Goal: Task Accomplishment & Management: Complete application form

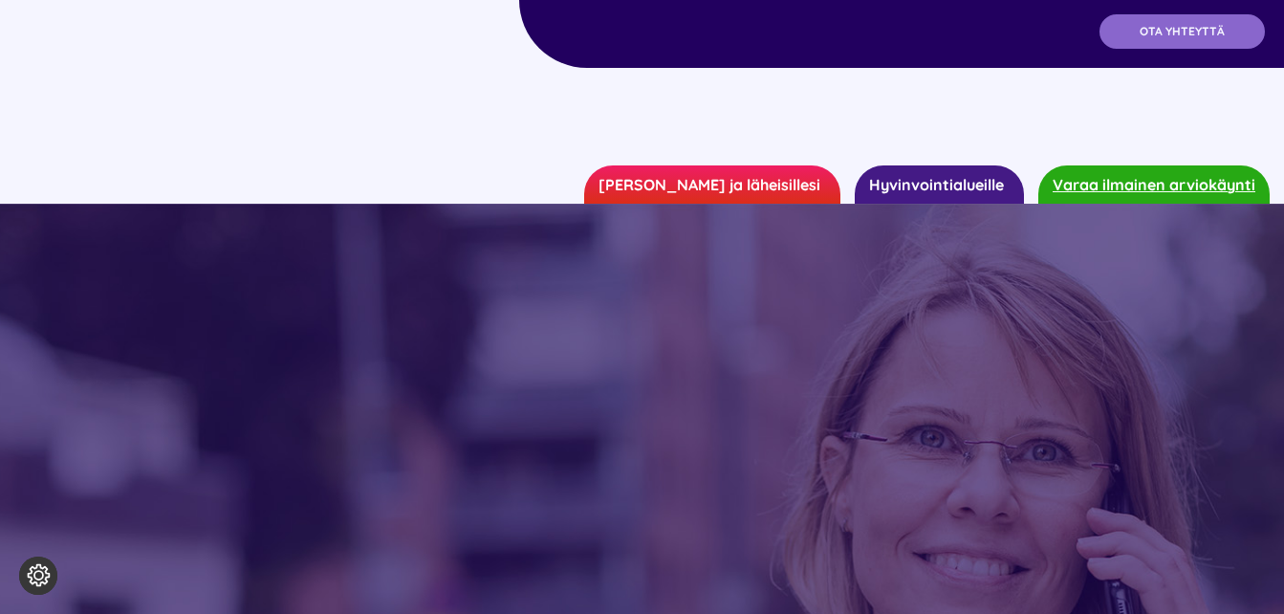
click at [193, 102] on div at bounding box center [641, 115] width 1169 height 57
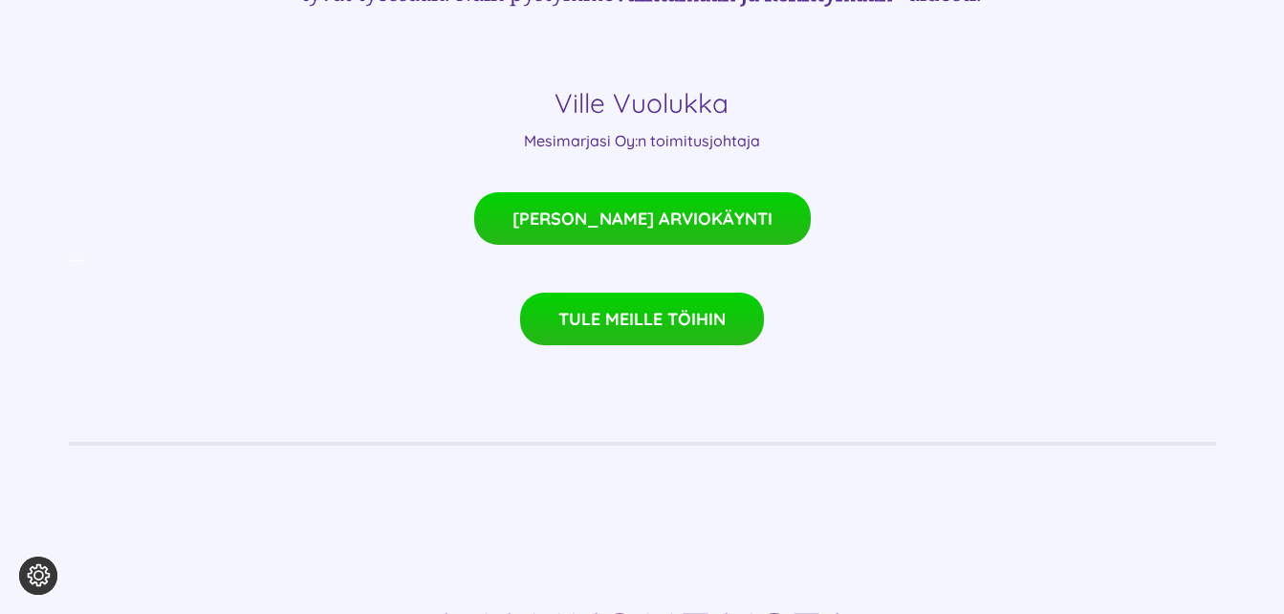
scroll to position [1529, 0]
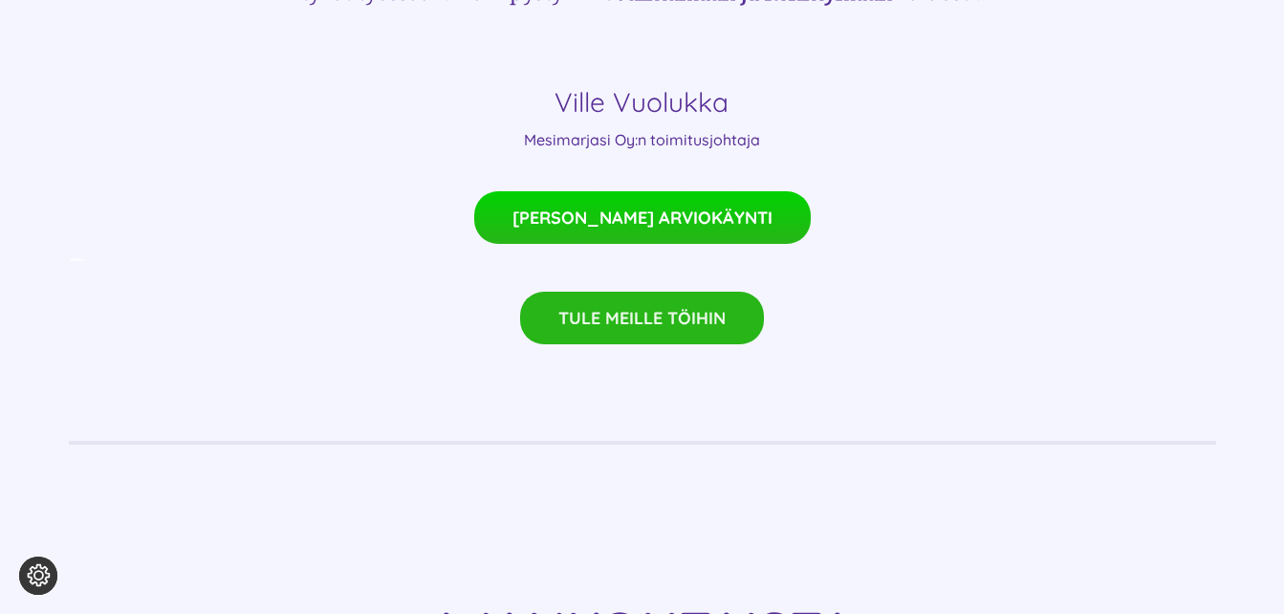
click at [618, 308] on span "TULE MEILLE TÖIHIN" at bounding box center [641, 318] width 167 height 20
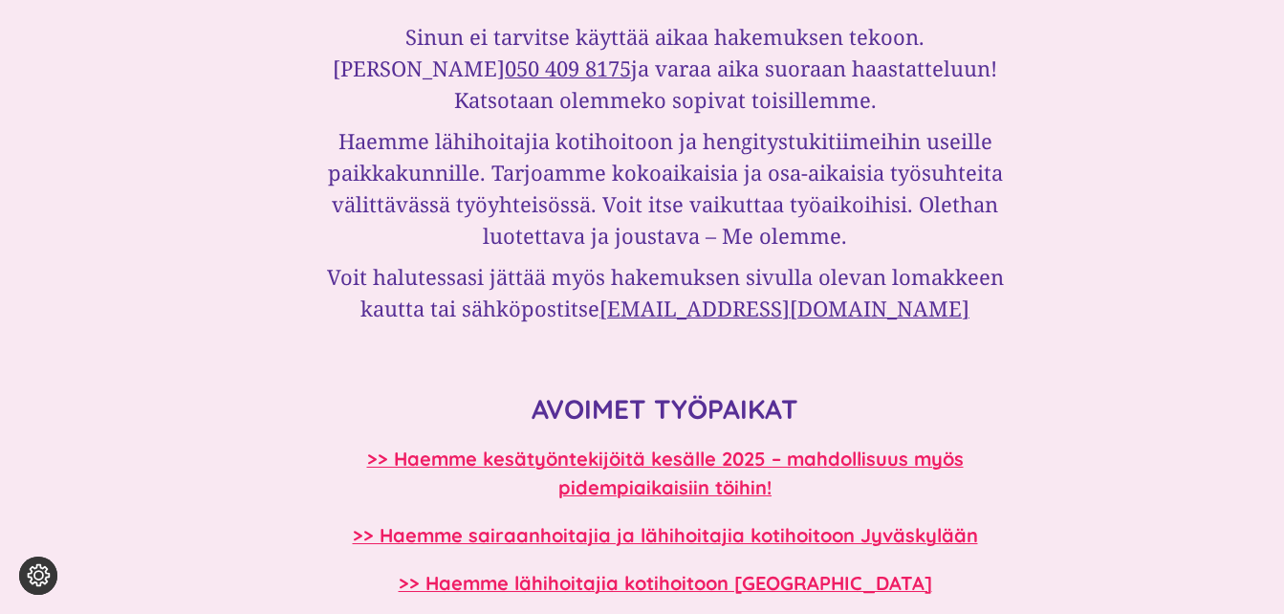
scroll to position [1721, 0]
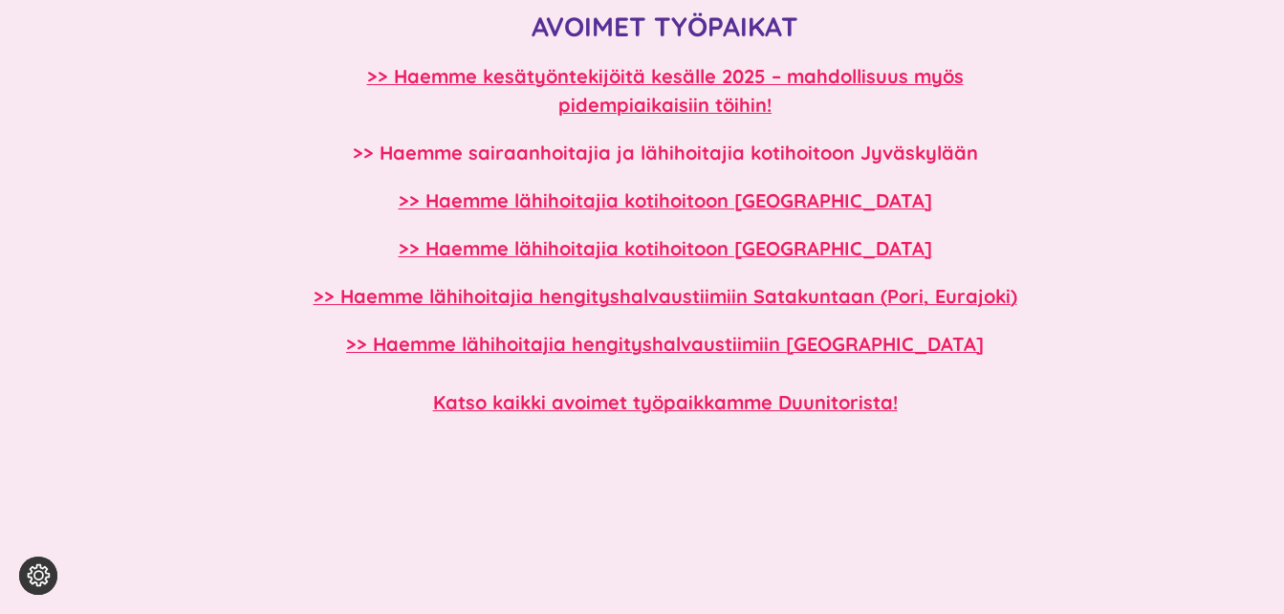
click at [677, 146] on b ">> Haemme sairaanhoitajia ja lähihoitajia kotihoitoon Jyväskylään" at bounding box center [665, 153] width 625 height 24
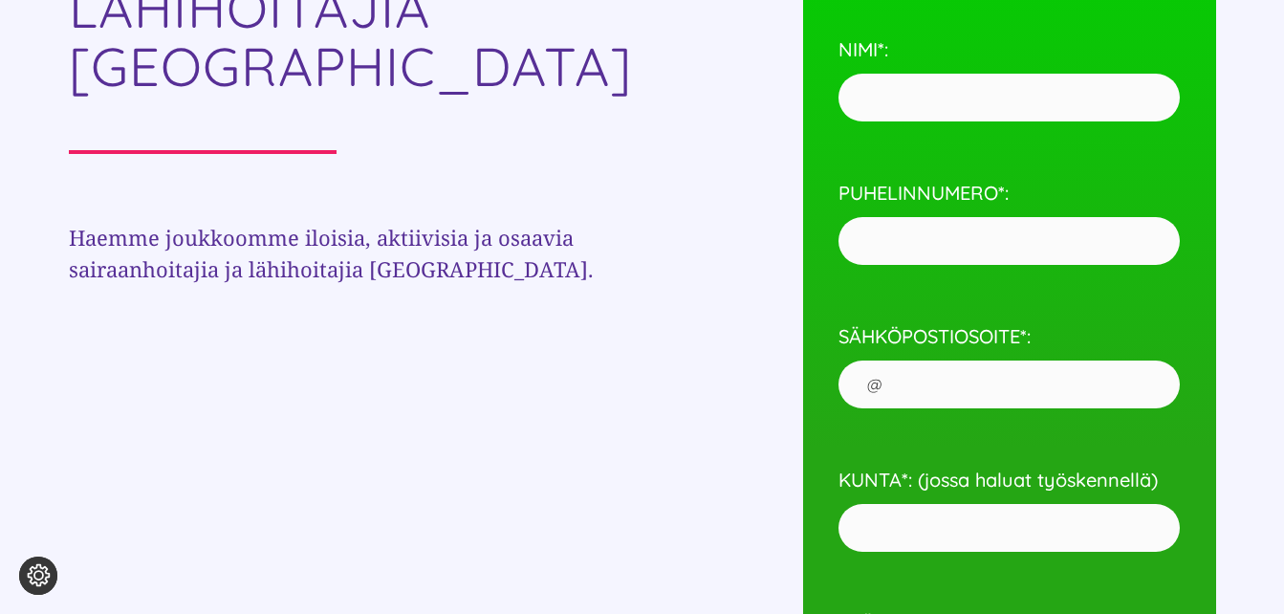
scroll to position [860, 0]
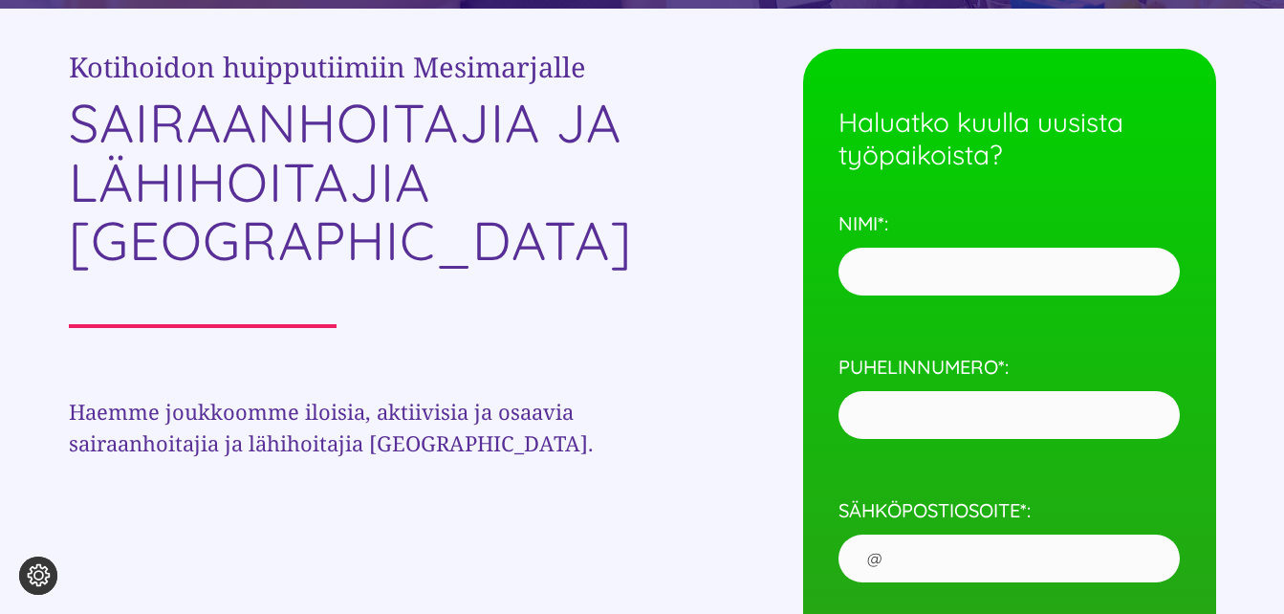
scroll to position [765, 0]
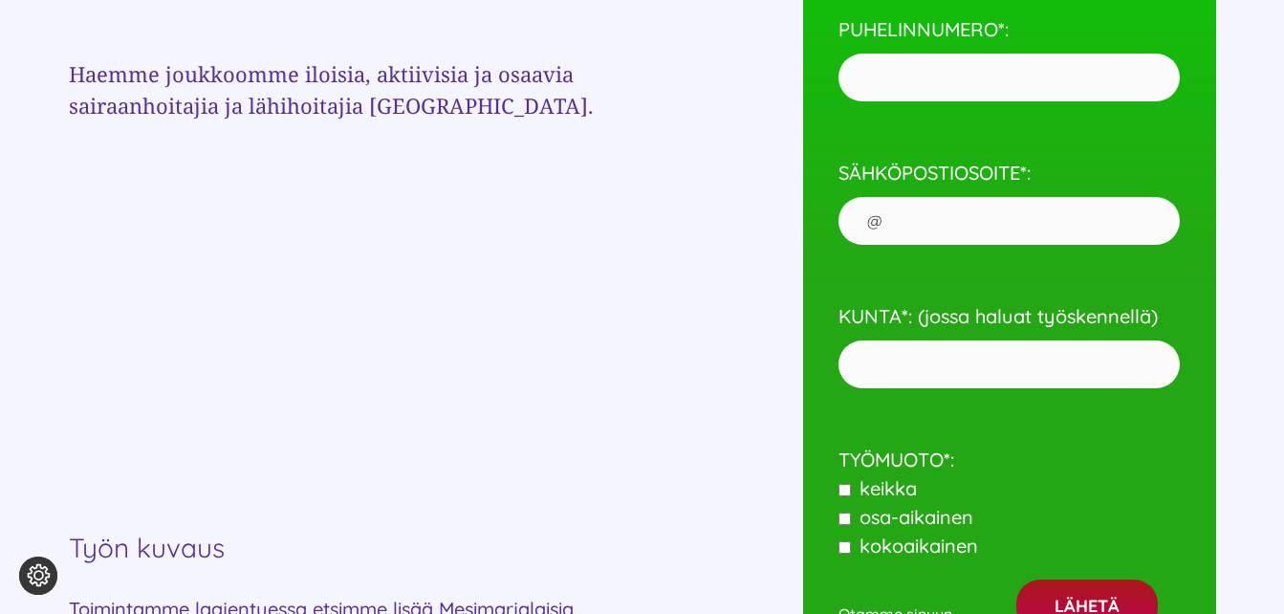
scroll to position [1051, 0]
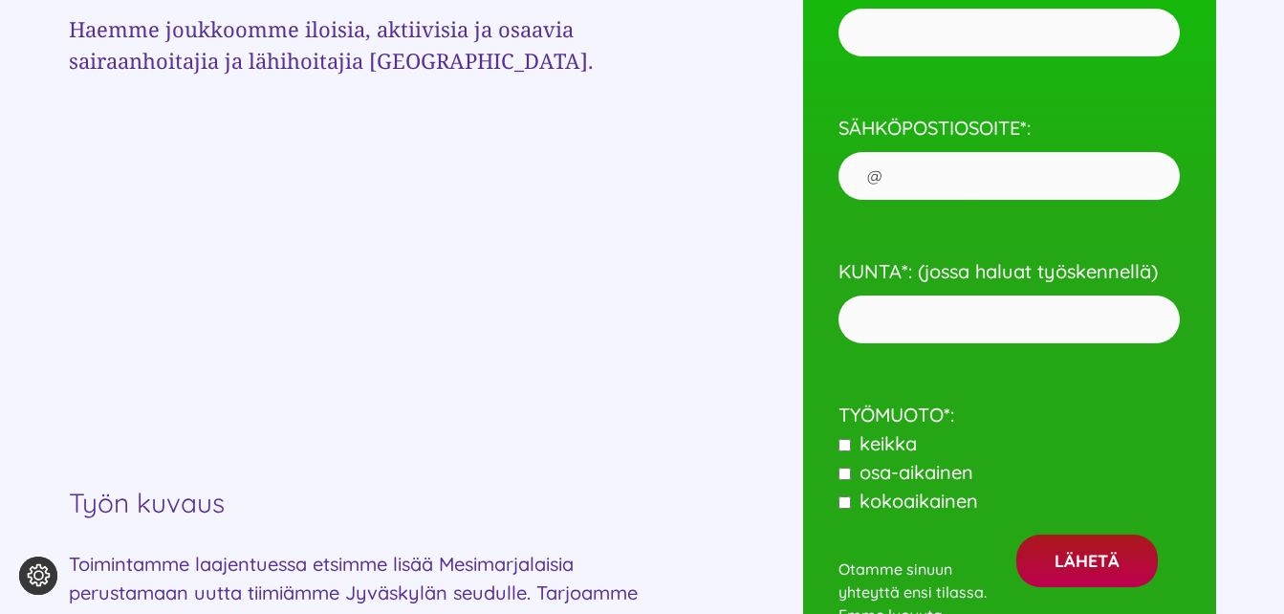
click at [909, 310] on input "KUNTA*: (jossa haluat työskennellä)" at bounding box center [1009, 319] width 342 height 48
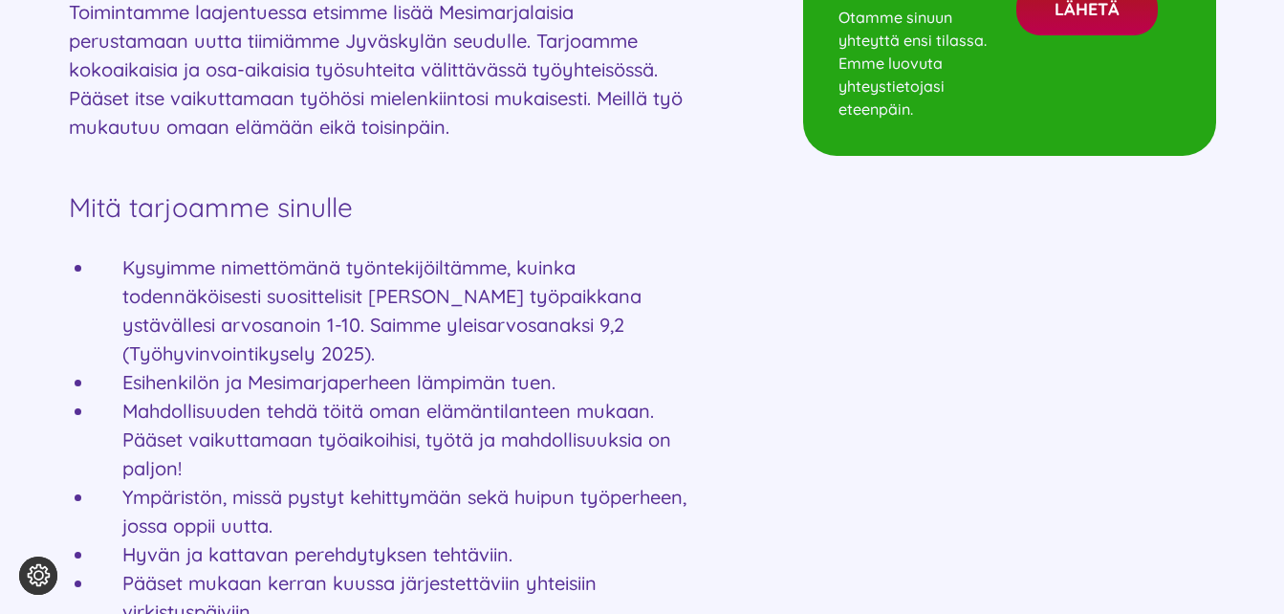
scroll to position [1625, 0]
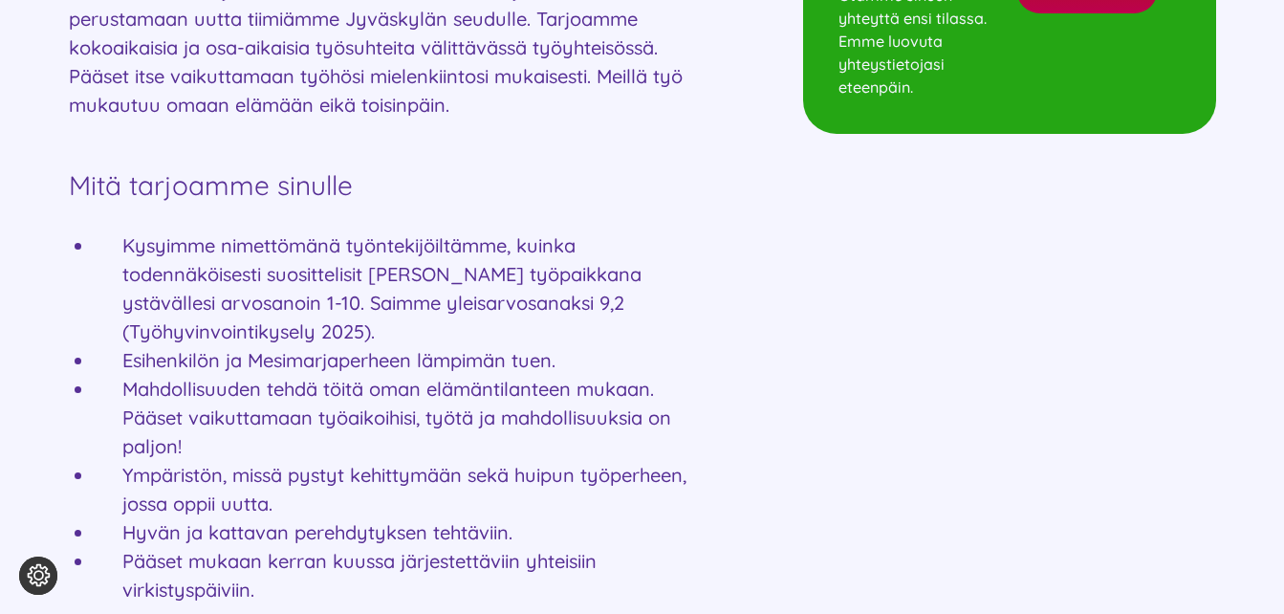
click at [722, 258] on div "Kotihoidon huipputiimiin Mesimarjalle SAIRAANHOITAJIA JA LÄHIHOITAJIA JYVÄSKYLÄ…" at bounding box center [642, 385] width 1147 height 2585
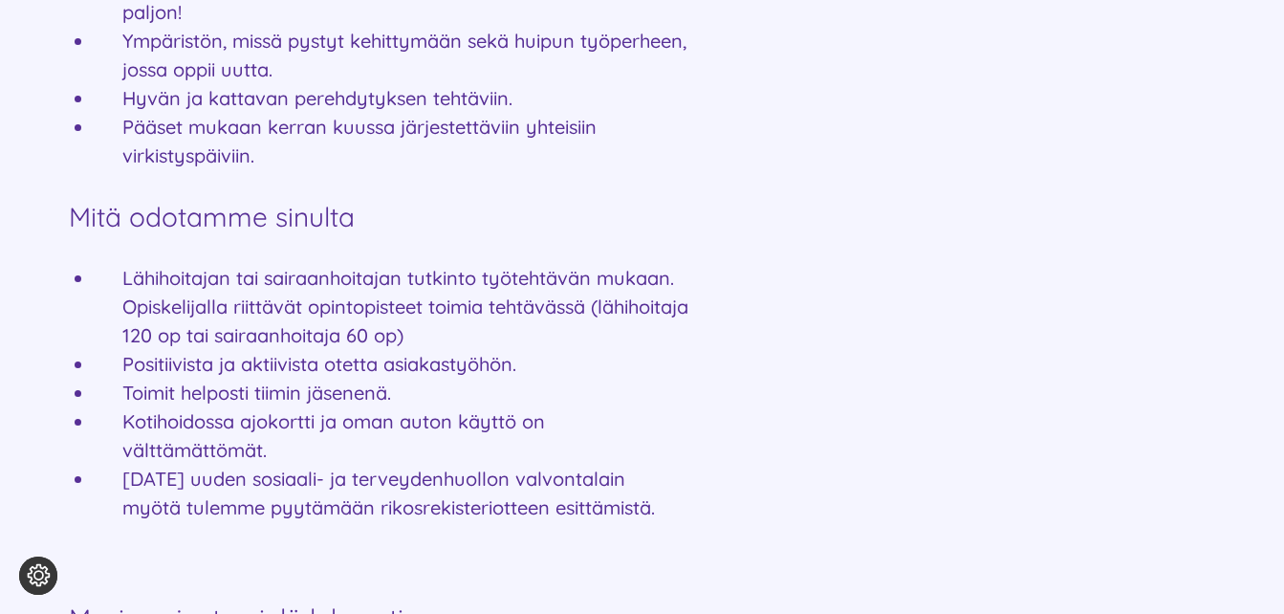
scroll to position [2103, 0]
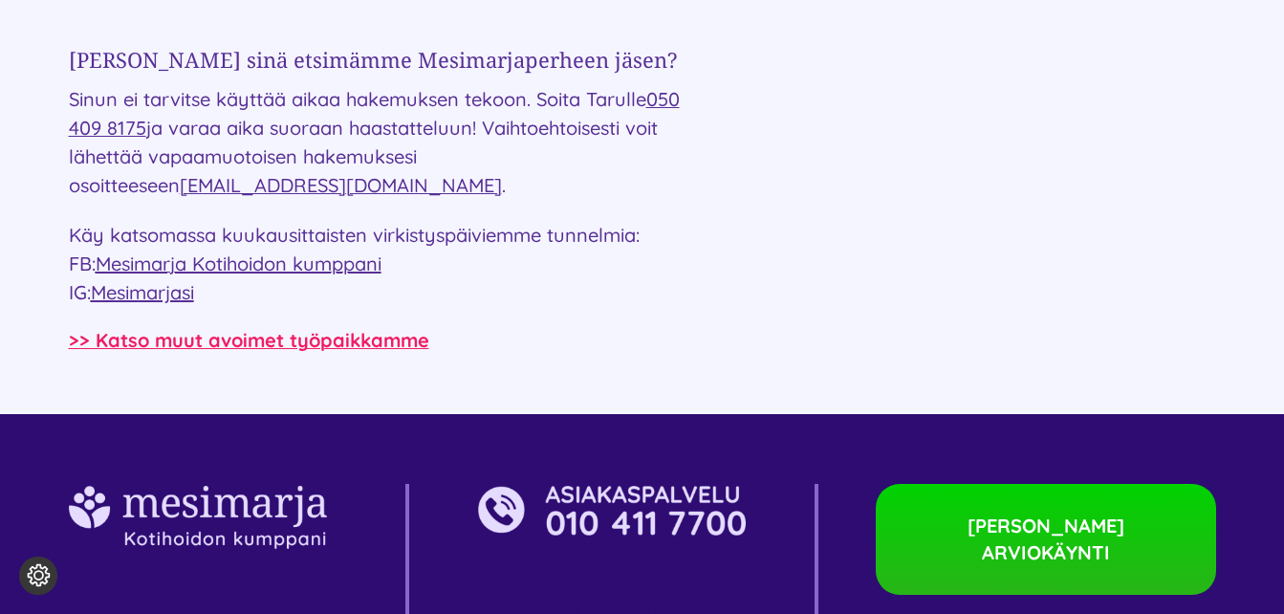
scroll to position [2963, 0]
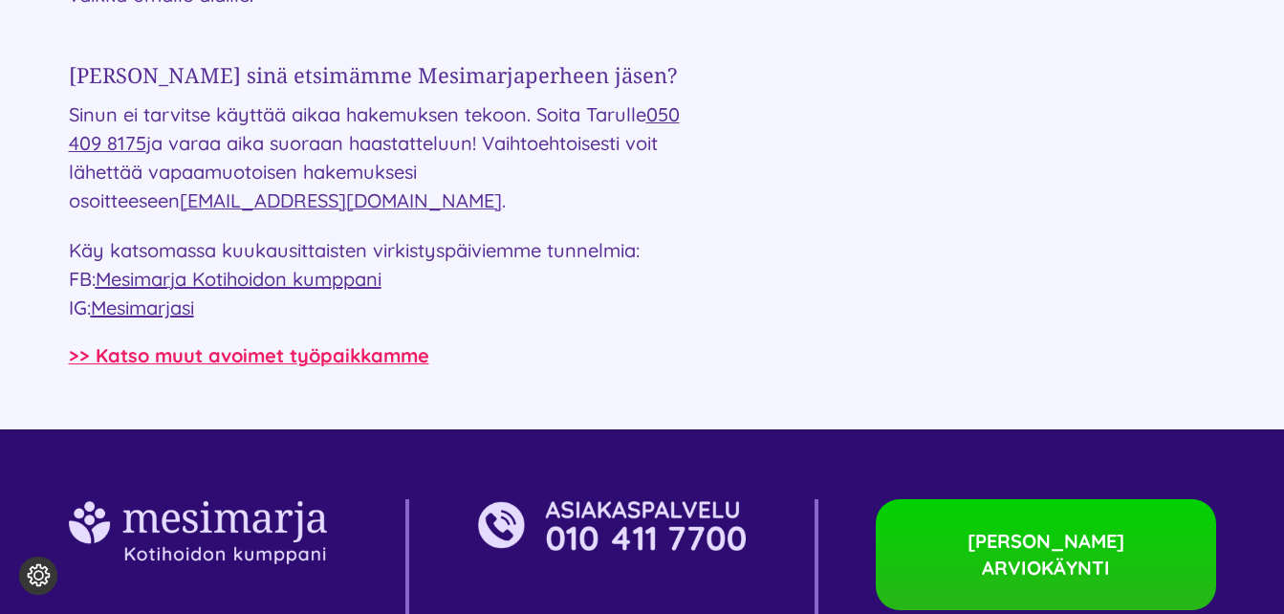
scroll to position [2868, 0]
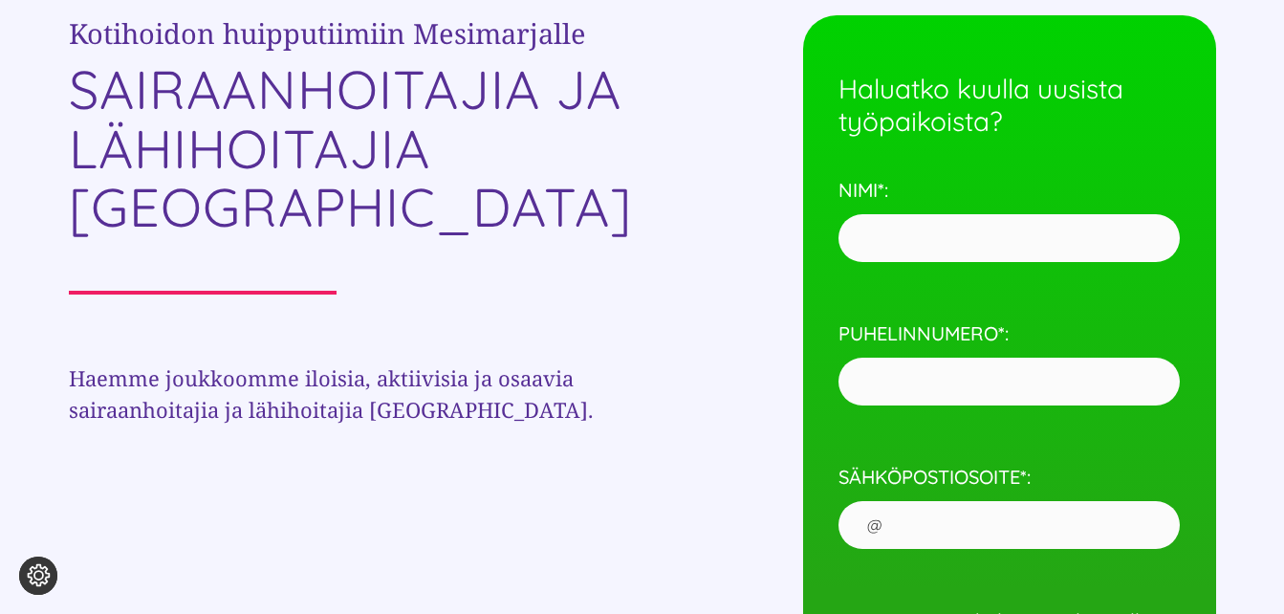
scroll to position [669, 0]
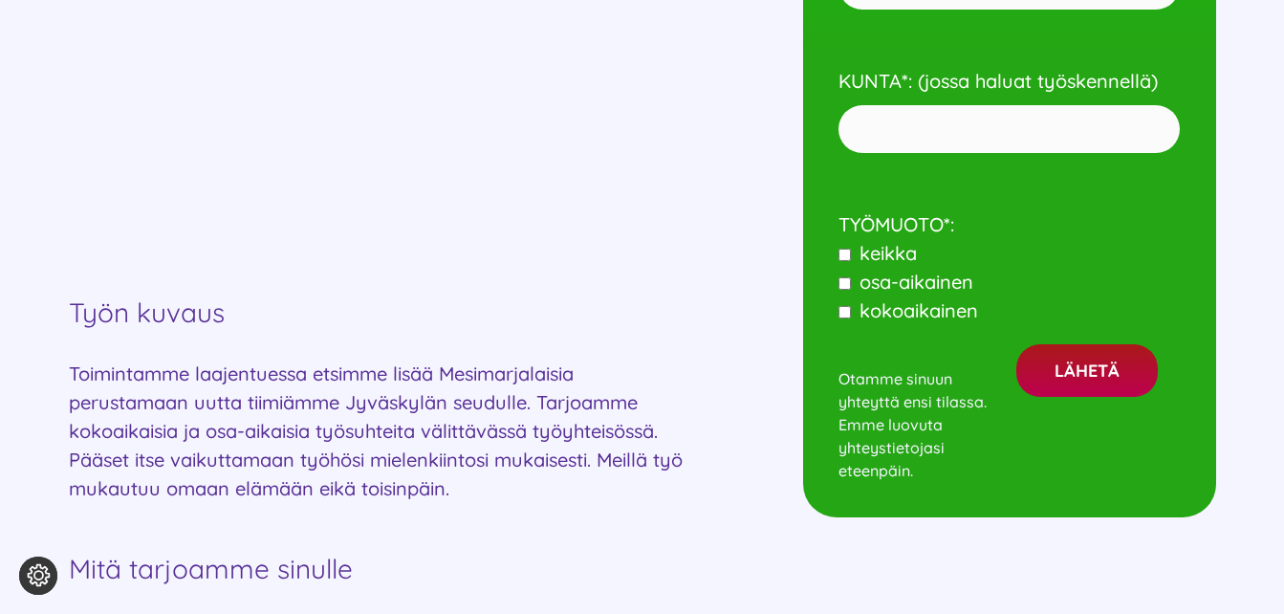
scroll to position [1243, 0]
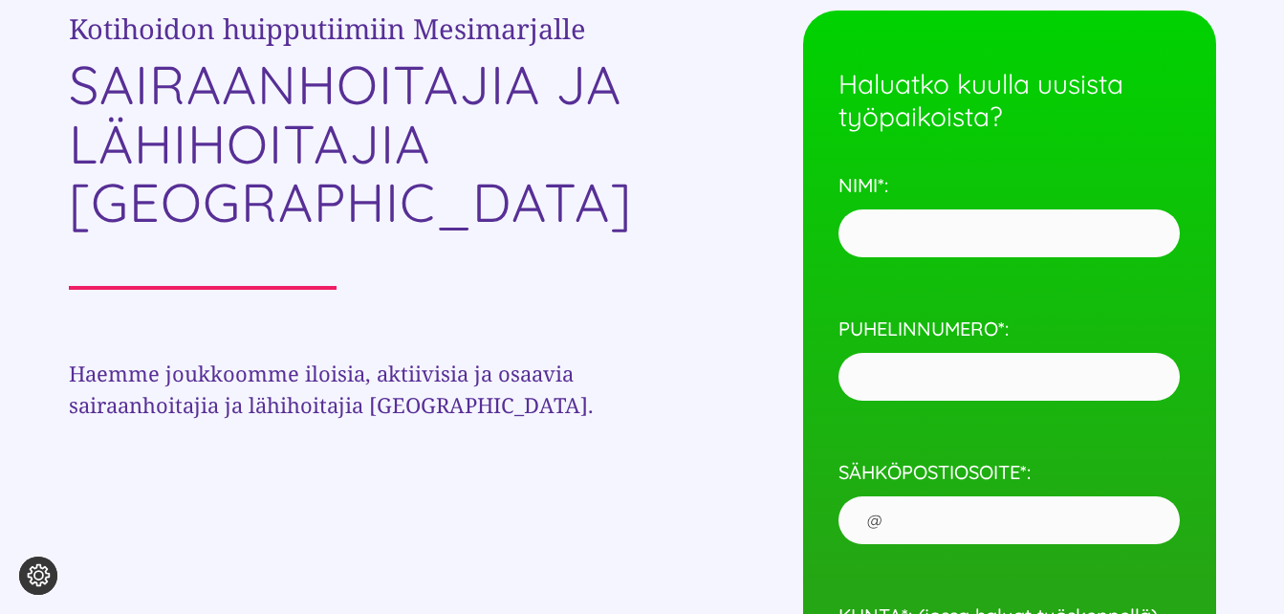
scroll to position [669, 0]
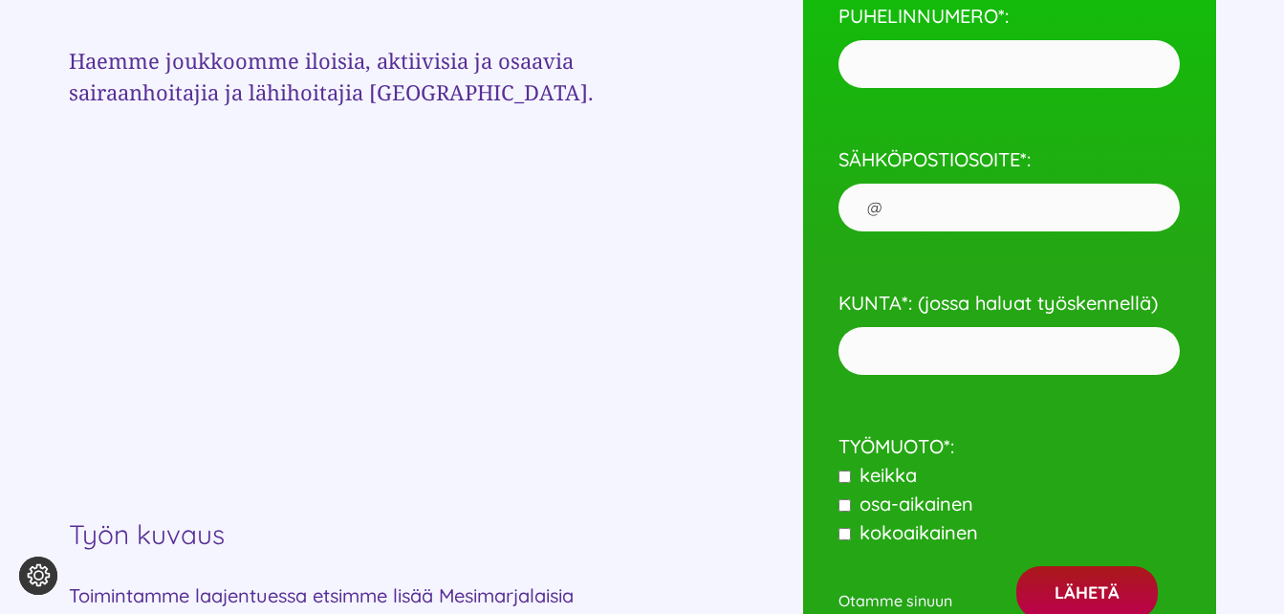
scroll to position [1051, 0]
